Goal: Task Accomplishment & Management: Manage account settings

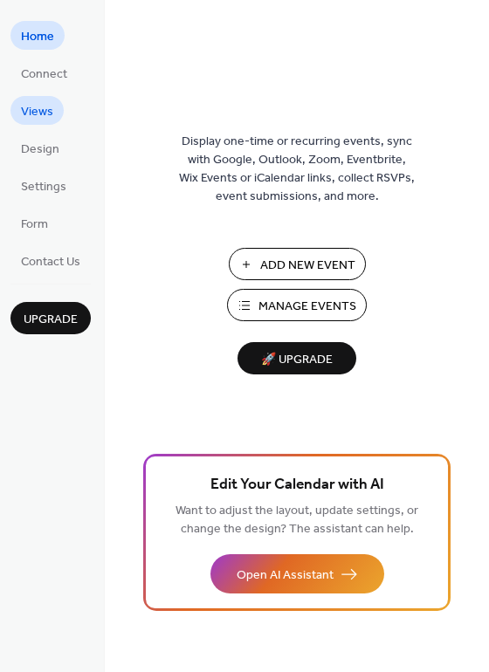
click at [46, 119] on span "Views" at bounding box center [37, 112] width 32 height 18
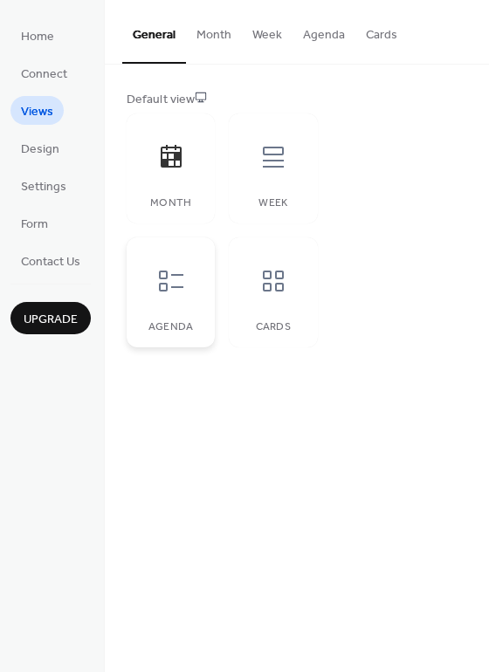
click at [146, 276] on div at bounding box center [171, 281] width 52 height 52
click at [266, 289] on icon at bounding box center [273, 281] width 28 height 28
click at [54, 156] on span "Design" at bounding box center [40, 149] width 38 height 18
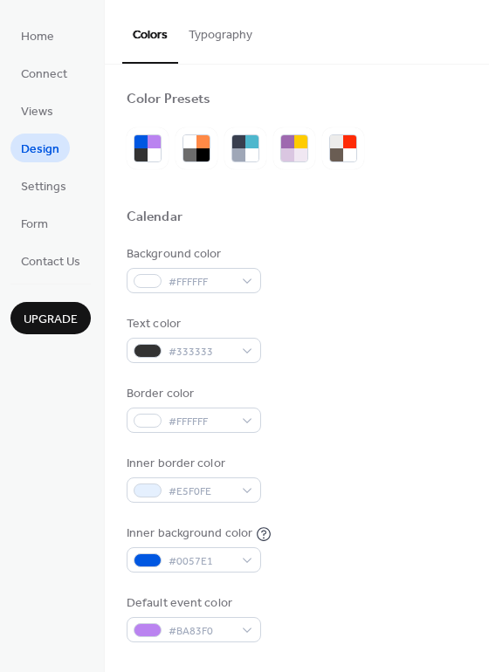
click at [211, 51] on button "Typography" at bounding box center [220, 31] width 85 height 62
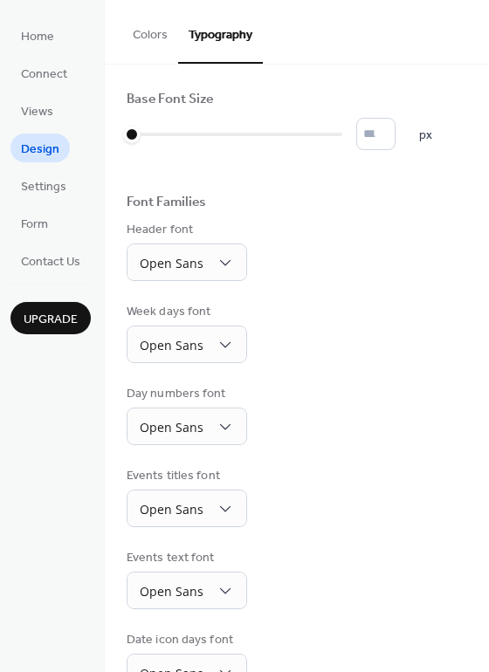
click at [151, 43] on button "Colors" at bounding box center [150, 31] width 56 height 62
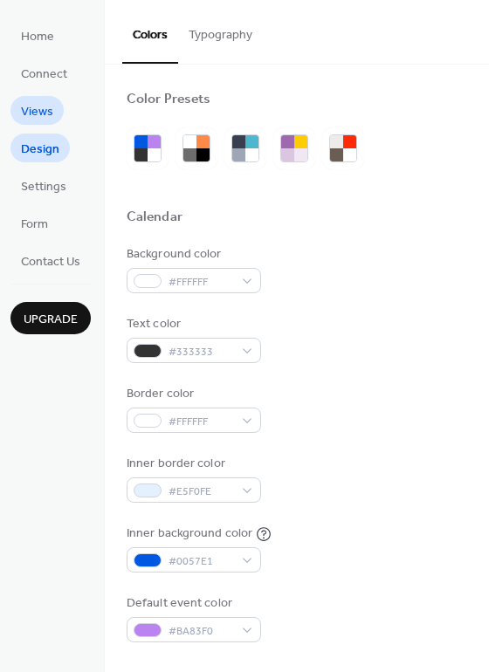
click at [48, 113] on span "Views" at bounding box center [37, 112] width 32 height 18
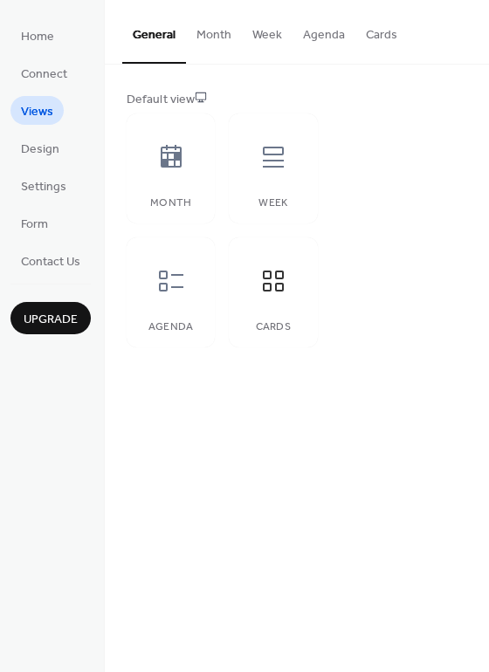
click at [203, 36] on button "Month" at bounding box center [214, 31] width 56 height 62
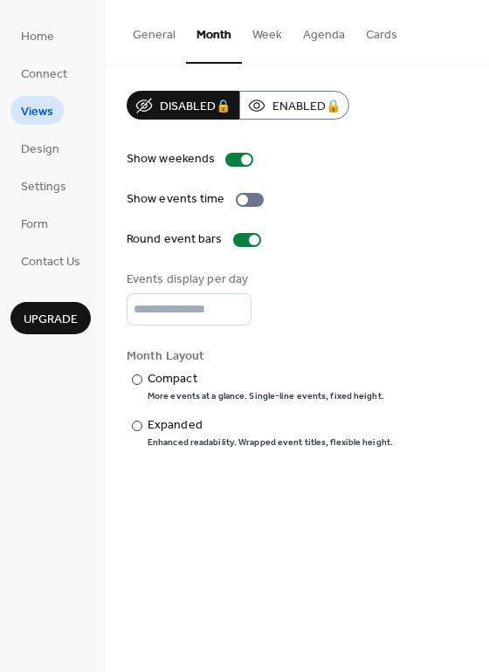
click at [257, 33] on button "Week" at bounding box center [267, 31] width 51 height 62
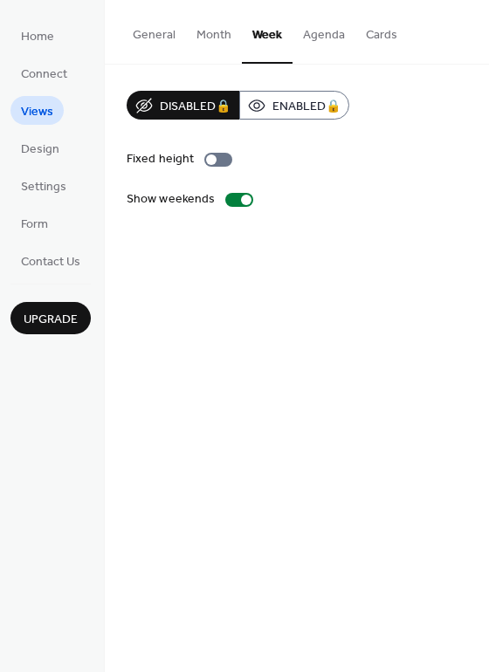
click at [335, 31] on button "Agenda" at bounding box center [323, 31] width 63 height 62
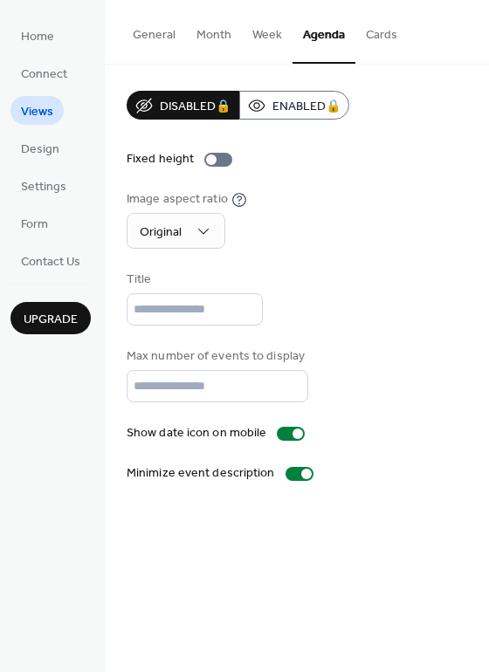
click at [393, 32] on button "Cards" at bounding box center [381, 31] width 52 height 62
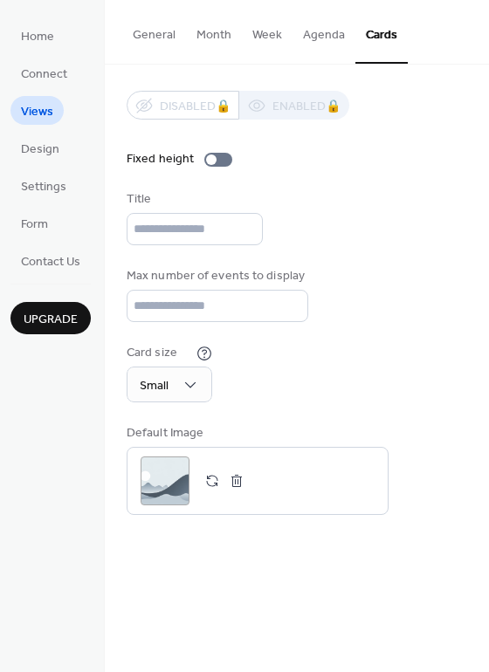
click at [309, 32] on button "Agenda" at bounding box center [323, 31] width 63 height 62
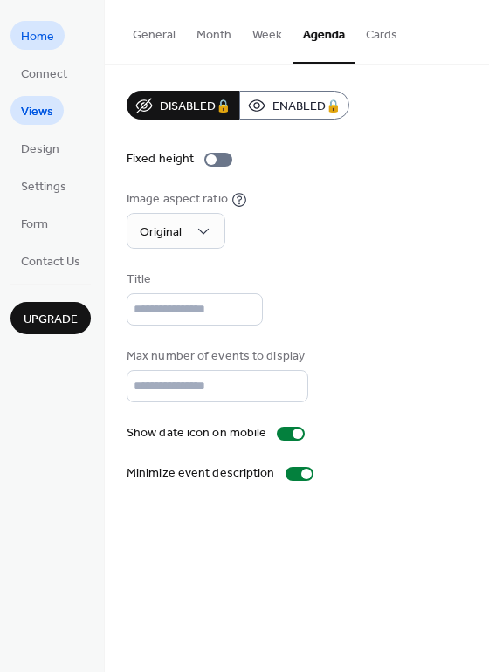
click at [57, 31] on link "Home" at bounding box center [37, 35] width 54 height 29
